Goal: Information Seeking & Learning: Learn about a topic

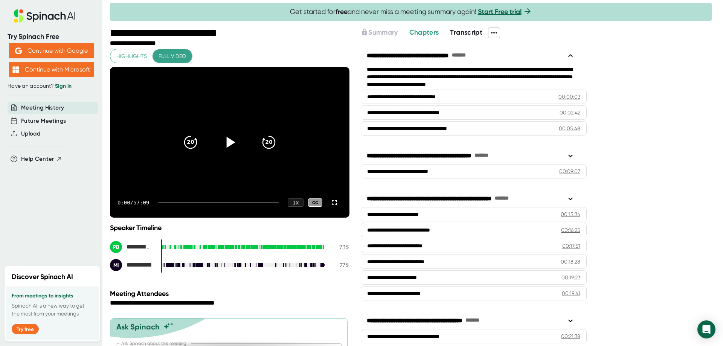
click at [230, 142] on icon at bounding box center [231, 142] width 9 height 11
